Goal: Task Accomplishment & Management: Use online tool/utility

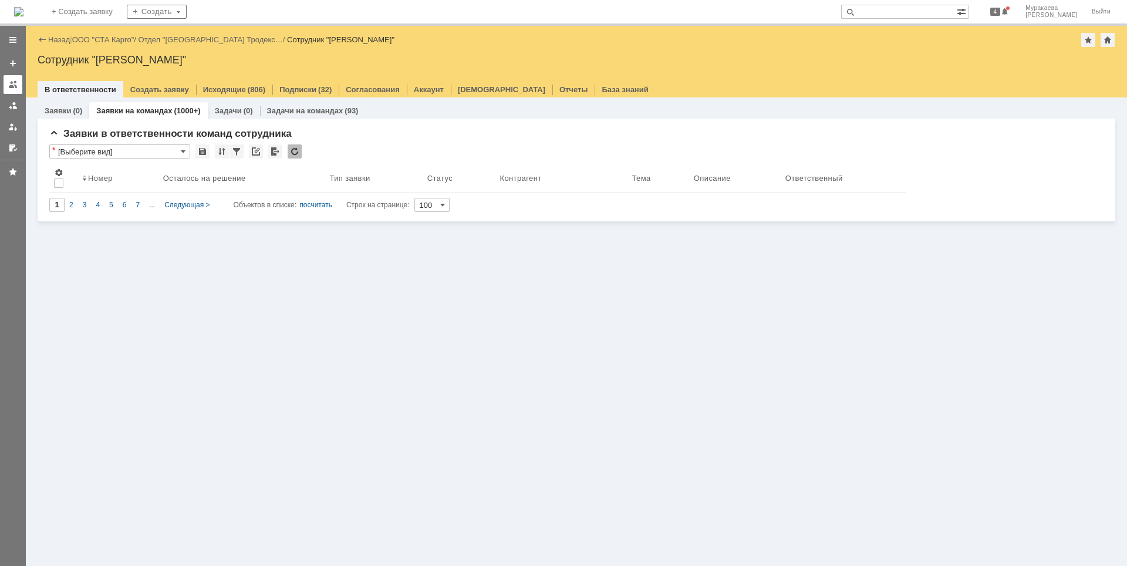
click at [11, 87] on div at bounding box center [12, 84] width 9 height 9
click at [315, 300] on div "Заявки (0) Заявки на командах (1000+) Задачи (0) Задачи на командах (93) Заявки…" at bounding box center [576, 331] width 1101 height 468
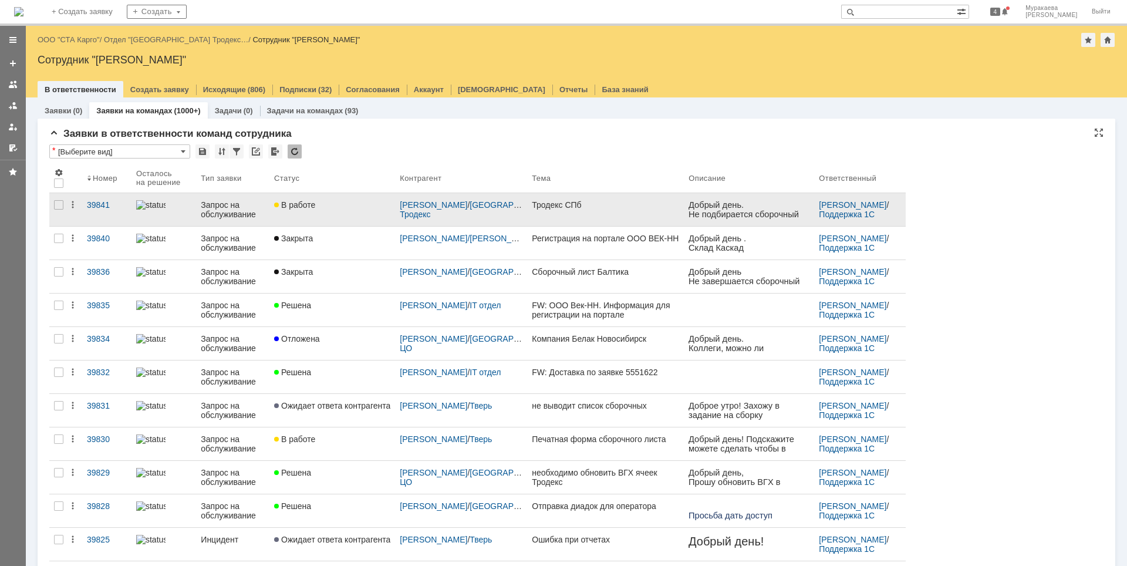
click at [235, 209] on div "Запрос на обслуживание" at bounding box center [233, 209] width 64 height 19
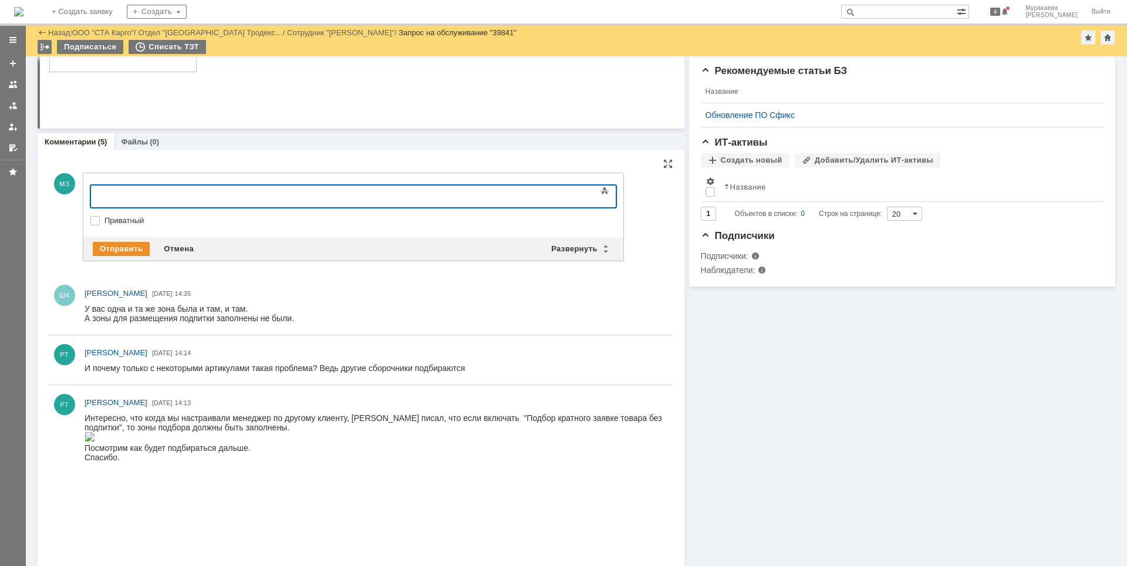
scroll to position [235, 0]
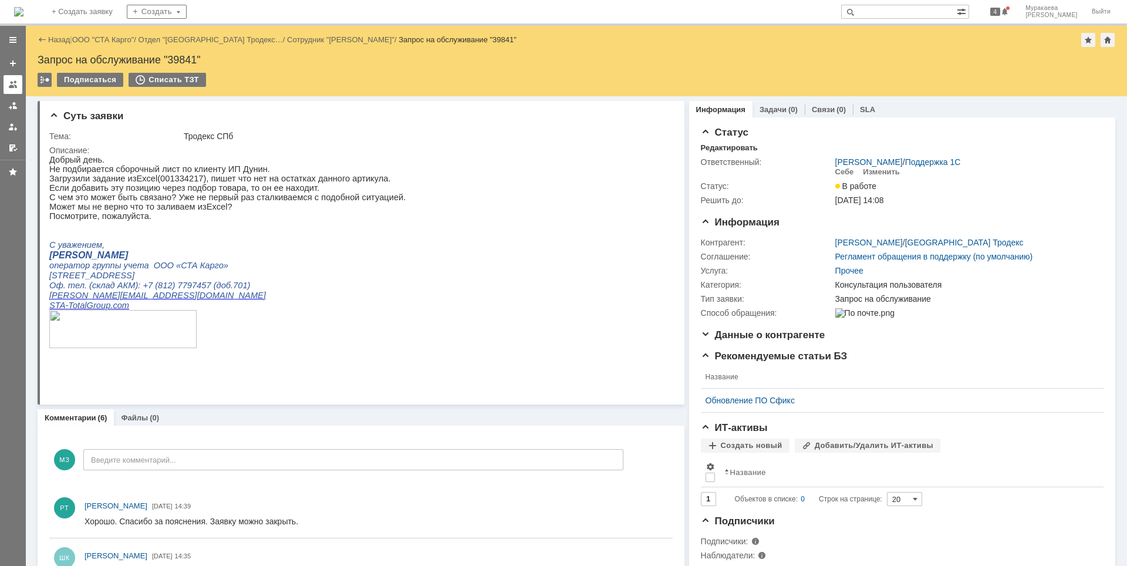
click at [15, 85] on div at bounding box center [12, 84] width 9 height 9
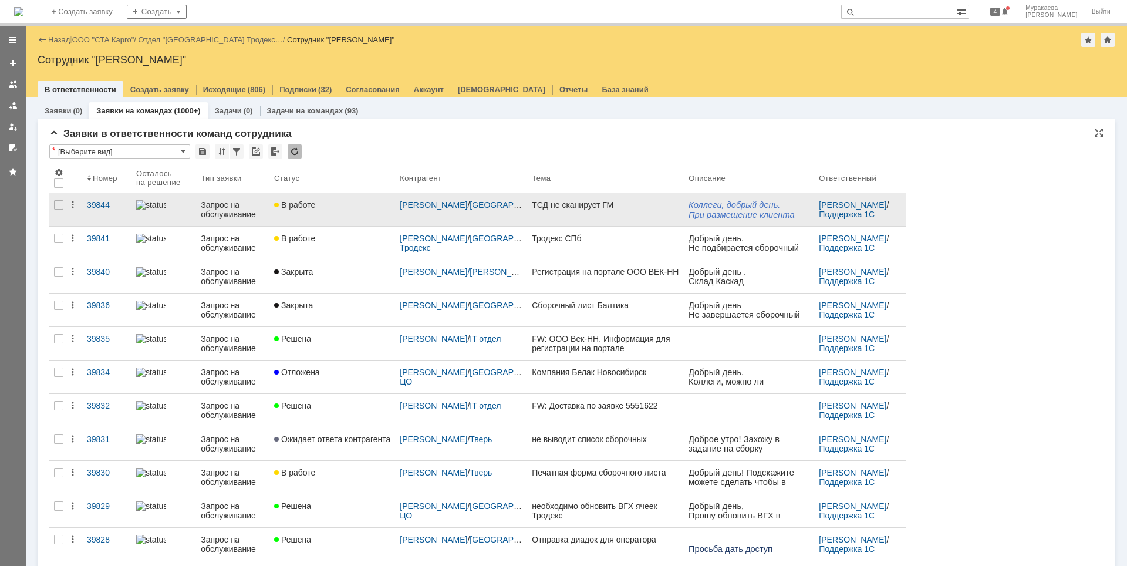
click at [215, 211] on div "Запрос на обслуживание" at bounding box center [233, 209] width 64 height 19
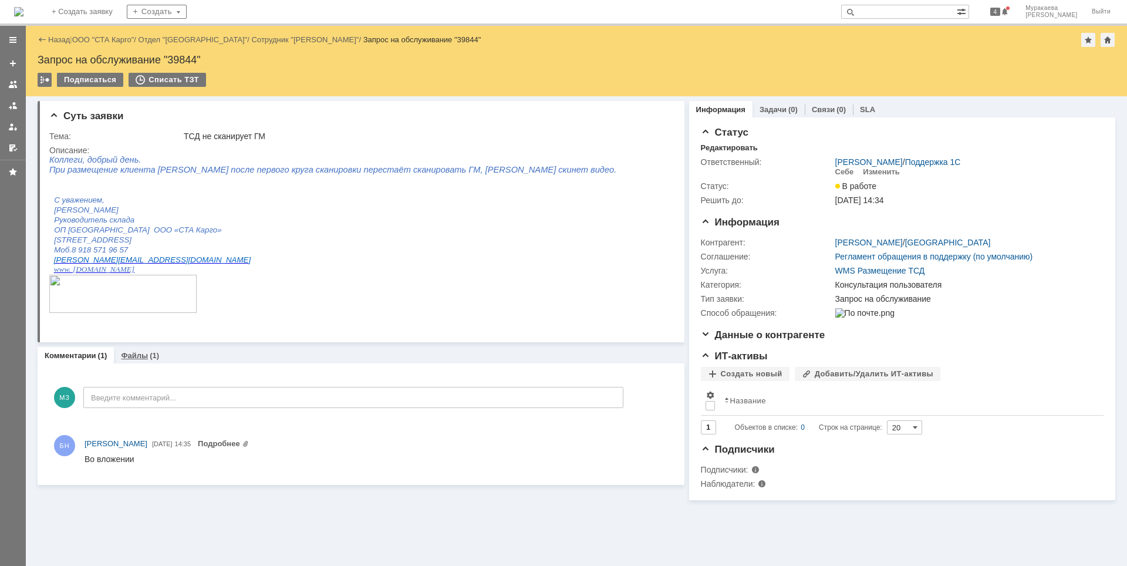
click at [131, 357] on link "Файлы" at bounding box center [134, 355] width 27 height 9
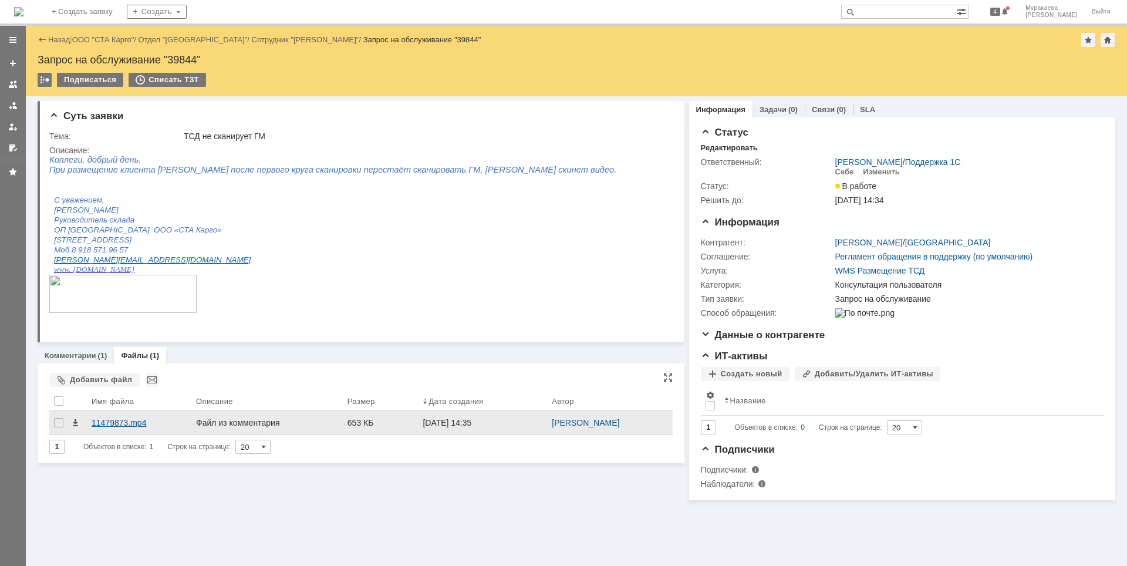
click at [122, 424] on div "11479873.mp4" at bounding box center [139, 422] width 95 height 9
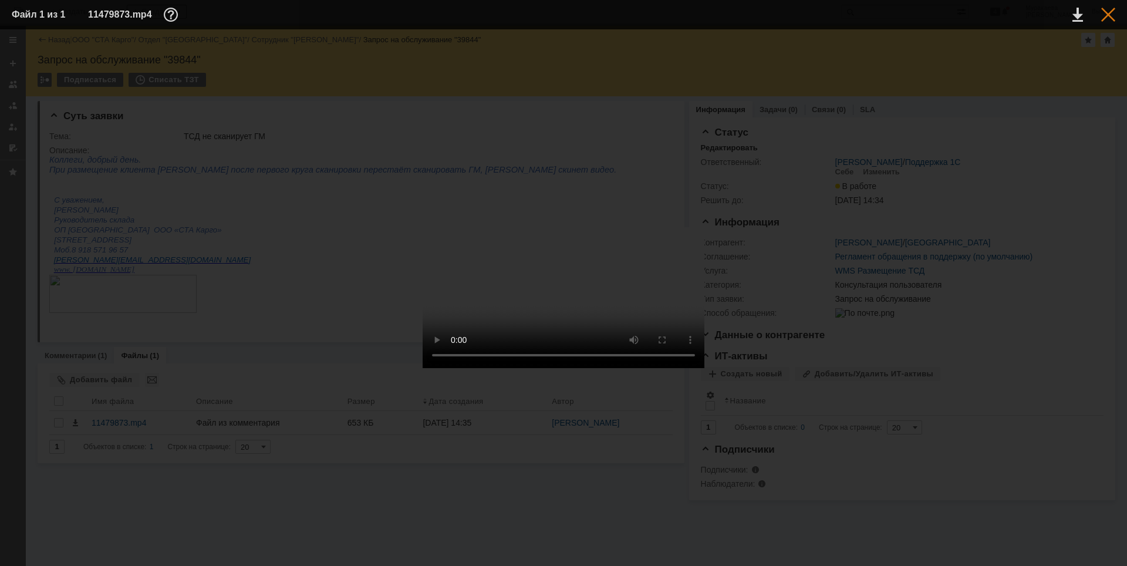
click at [1110, 13] on div at bounding box center [1108, 15] width 14 height 14
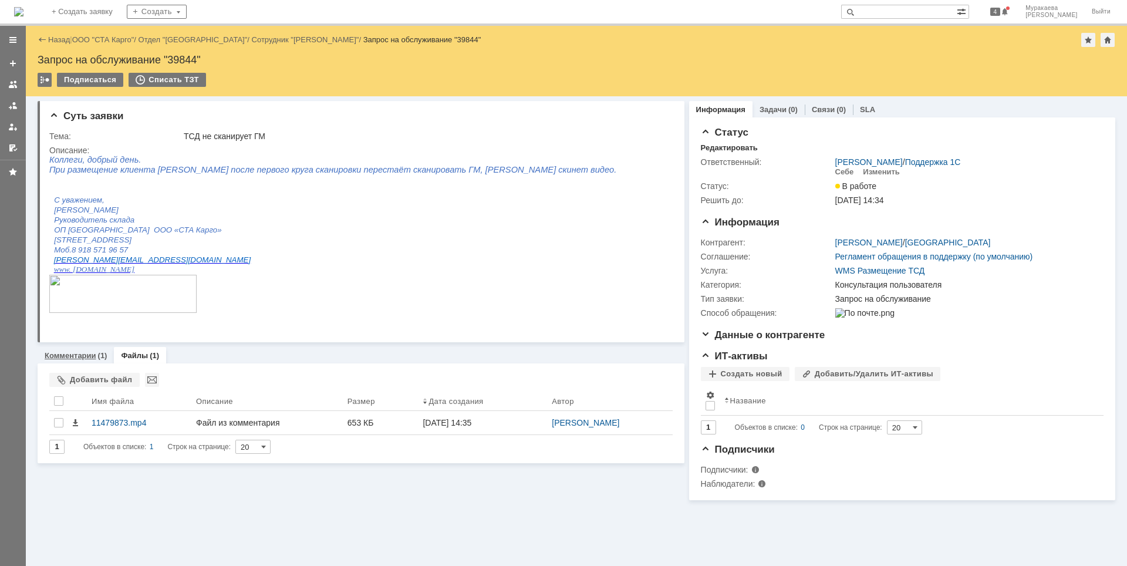
click at [76, 354] on link "Комментарии" at bounding box center [71, 355] width 52 height 9
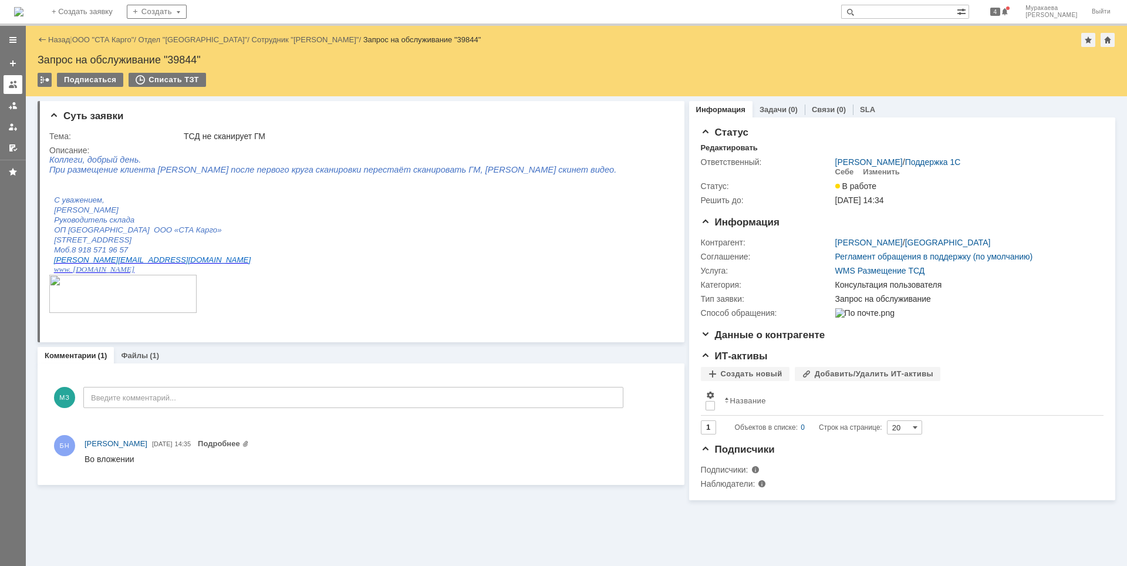
click at [10, 84] on div at bounding box center [12, 84] width 9 height 9
